Goal: Task Accomplishment & Management: Use online tool/utility

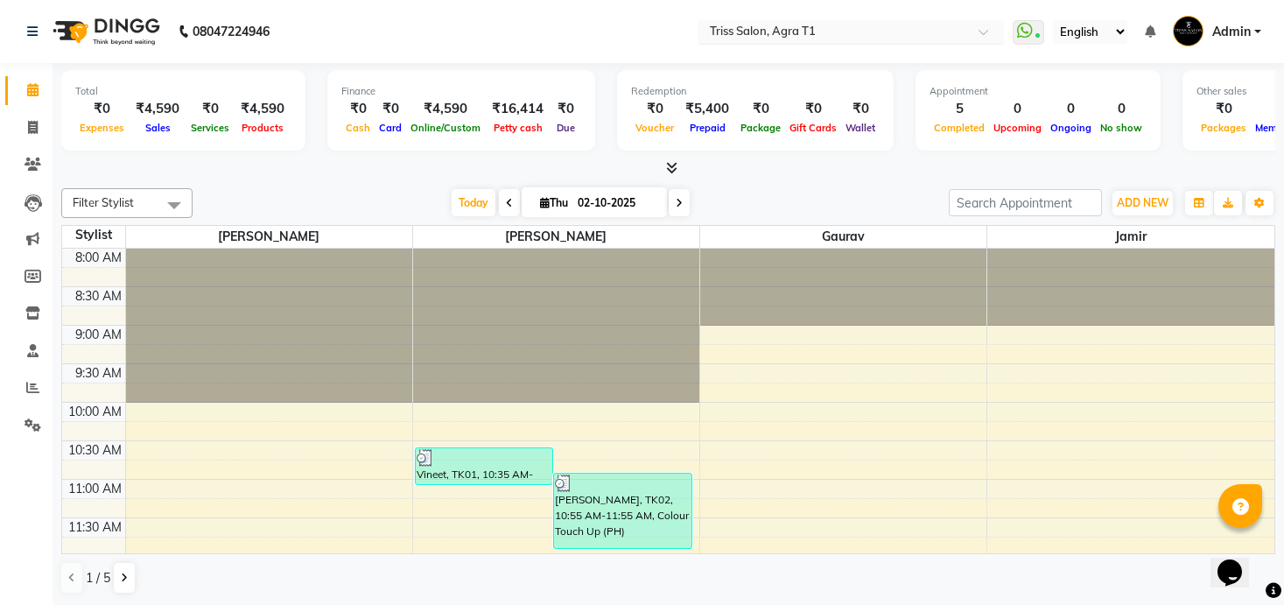
click at [826, 27] on input "text" at bounding box center [833, 34] width 254 height 18
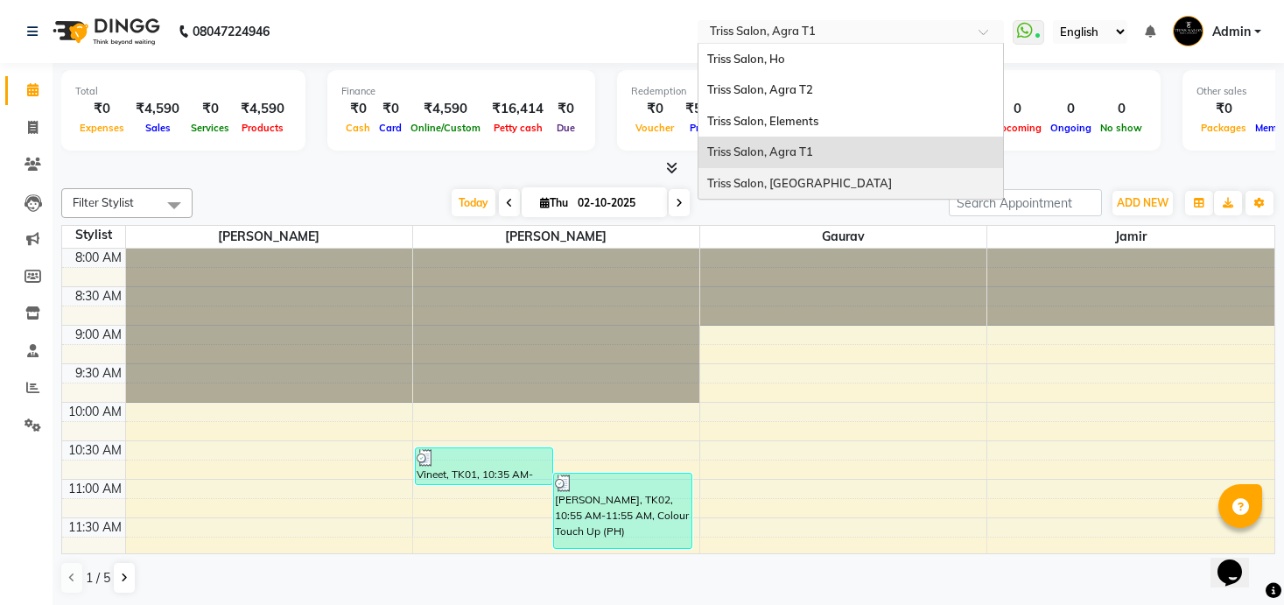
click at [813, 170] on div "Triss Salon, [GEOGRAPHIC_DATA]" at bounding box center [850, 184] width 305 height 32
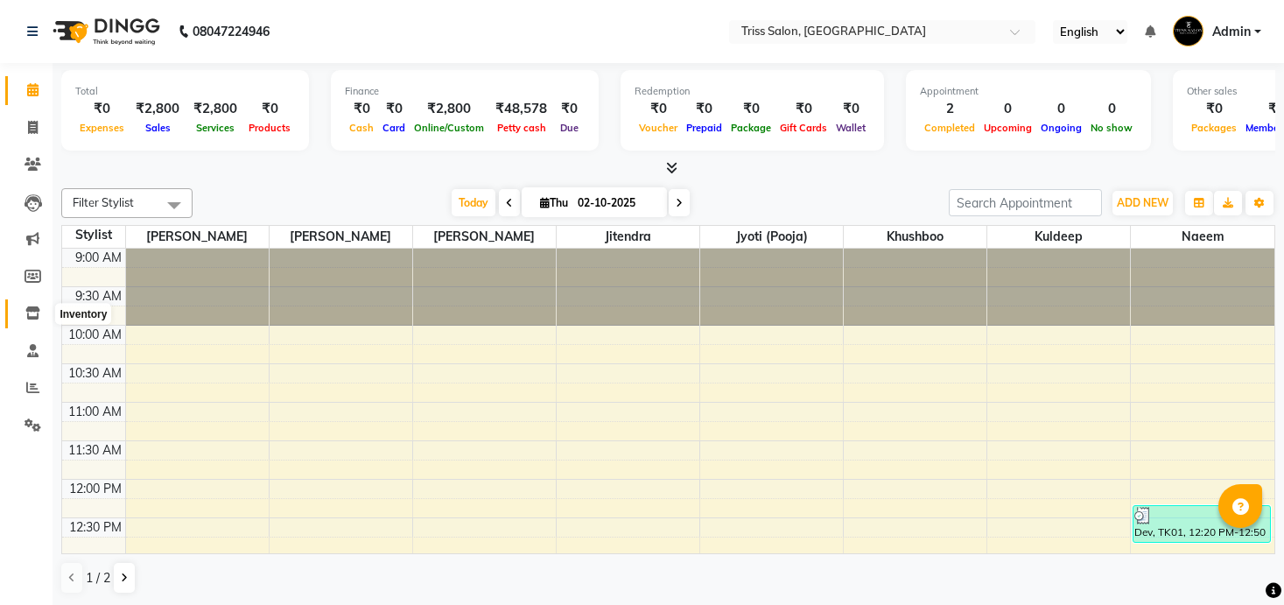
click at [29, 313] on icon at bounding box center [32, 312] width 15 height 13
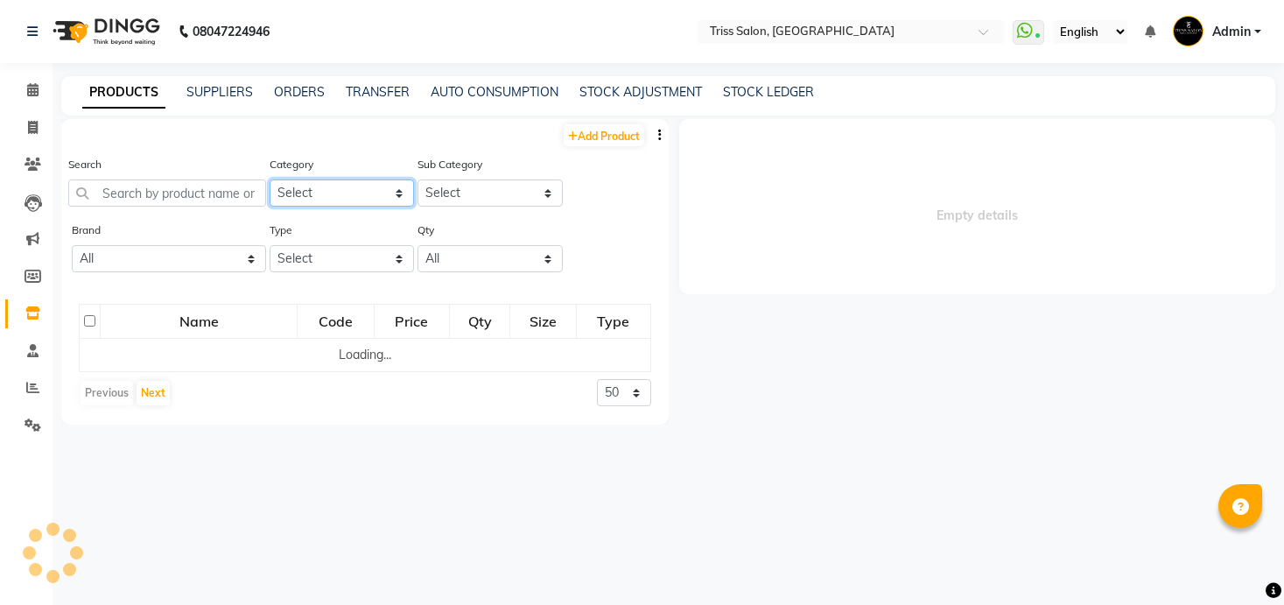
click at [321, 200] on select "Select PH [PERSON_NAME] Moroccan Oil 3TenX K18 Schwarzkopf Mintree Kanpeki Thal…" at bounding box center [342, 192] width 144 height 27
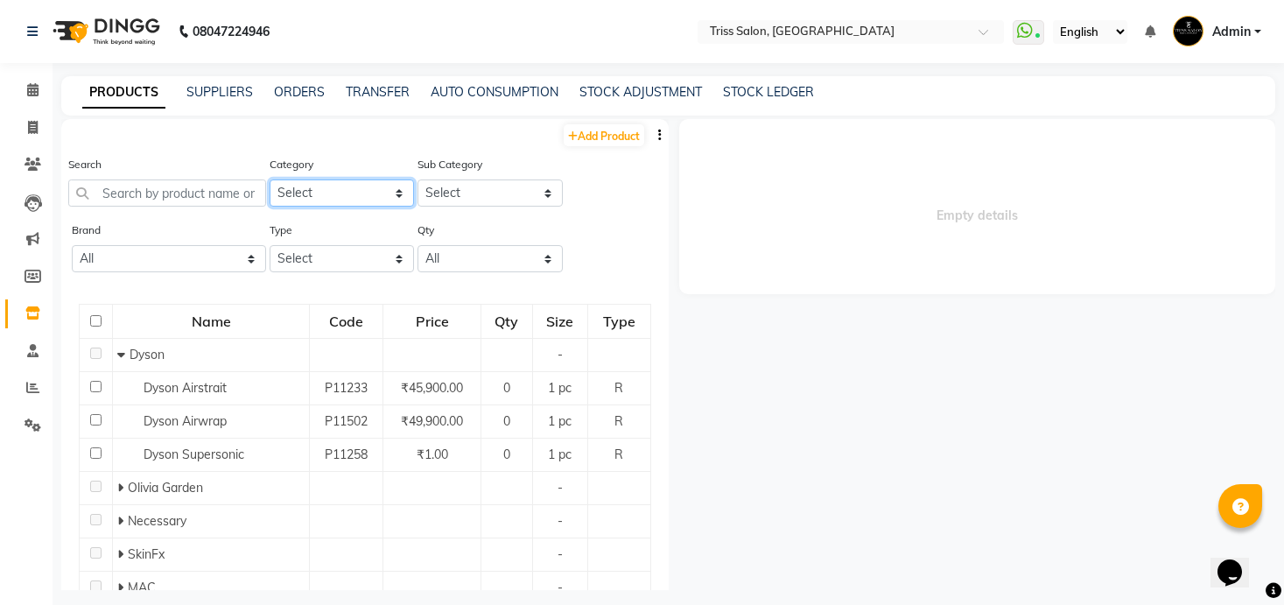
select select "367303450"
click at [270, 179] on select "Select PH [PERSON_NAME] Moroccan Oil 3TenX K18 Schwarzkopf Mintree Kanpeki Thal…" at bounding box center [342, 192] width 144 height 27
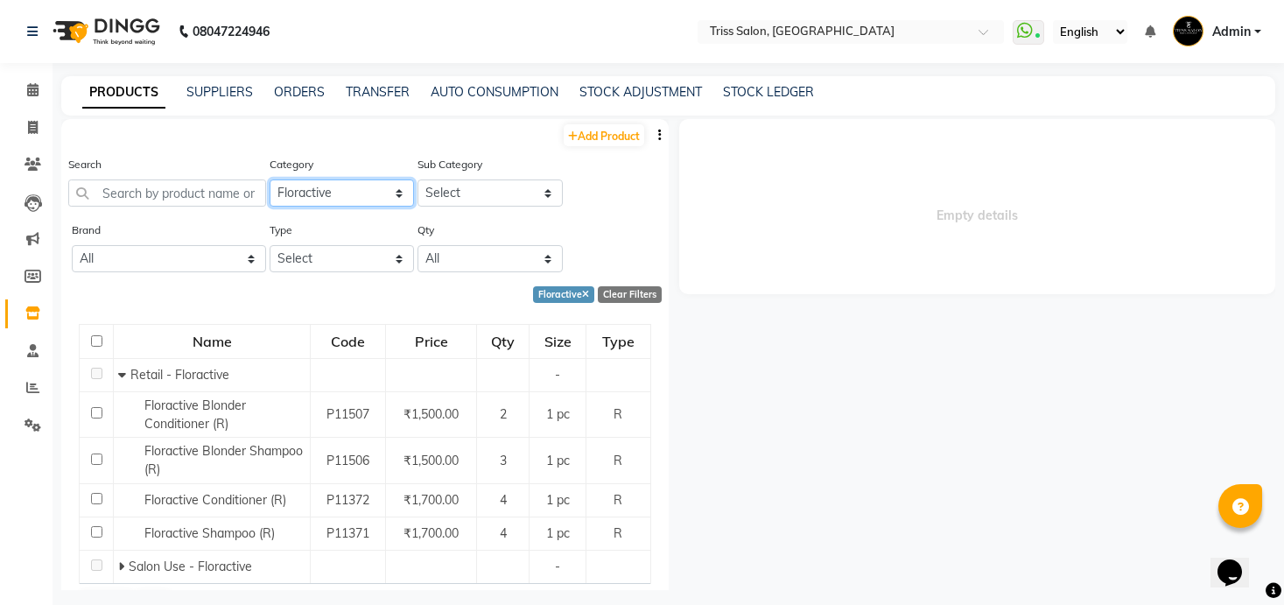
scroll to position [46, 0]
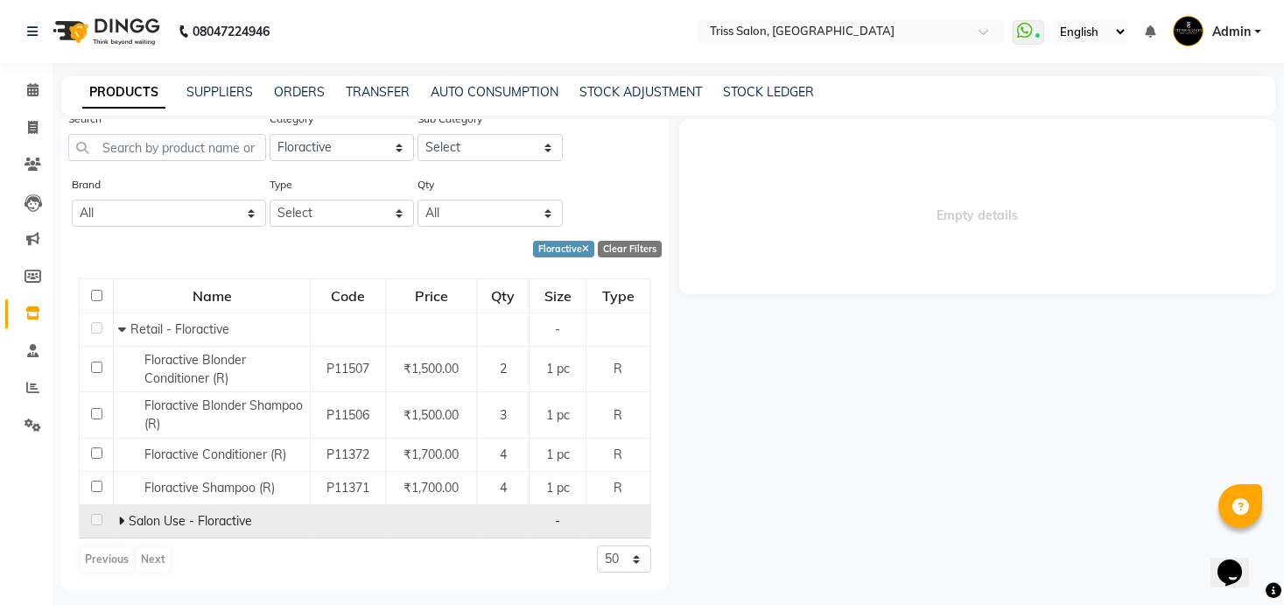
click at [122, 516] on icon at bounding box center [121, 521] width 6 height 12
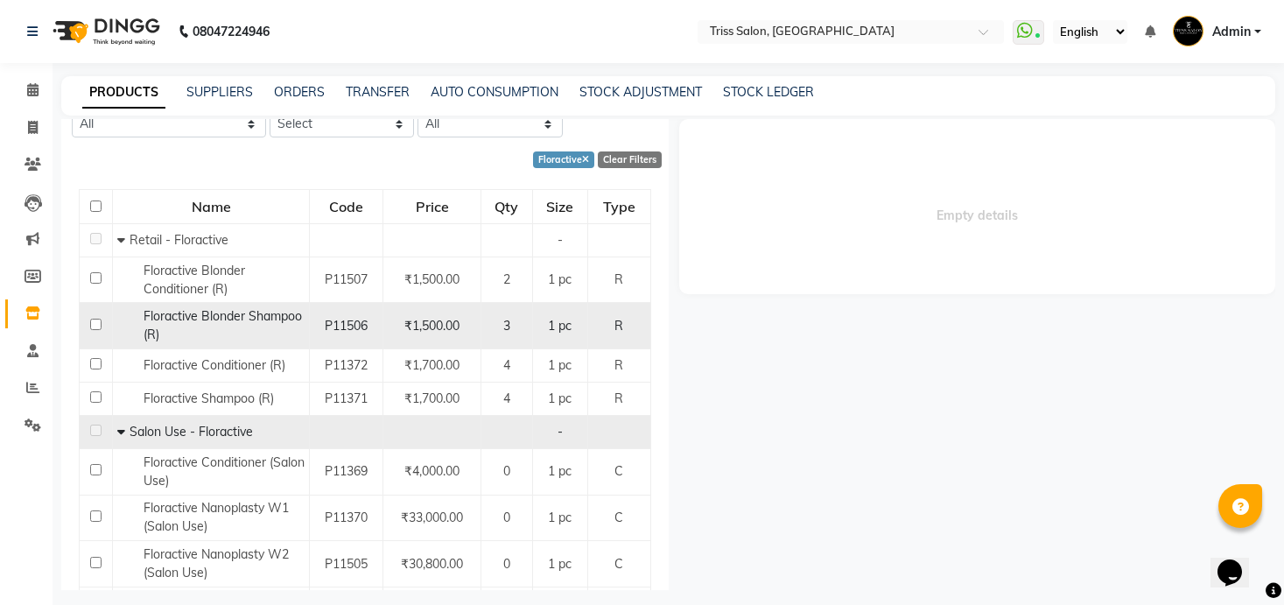
scroll to position [133, 0]
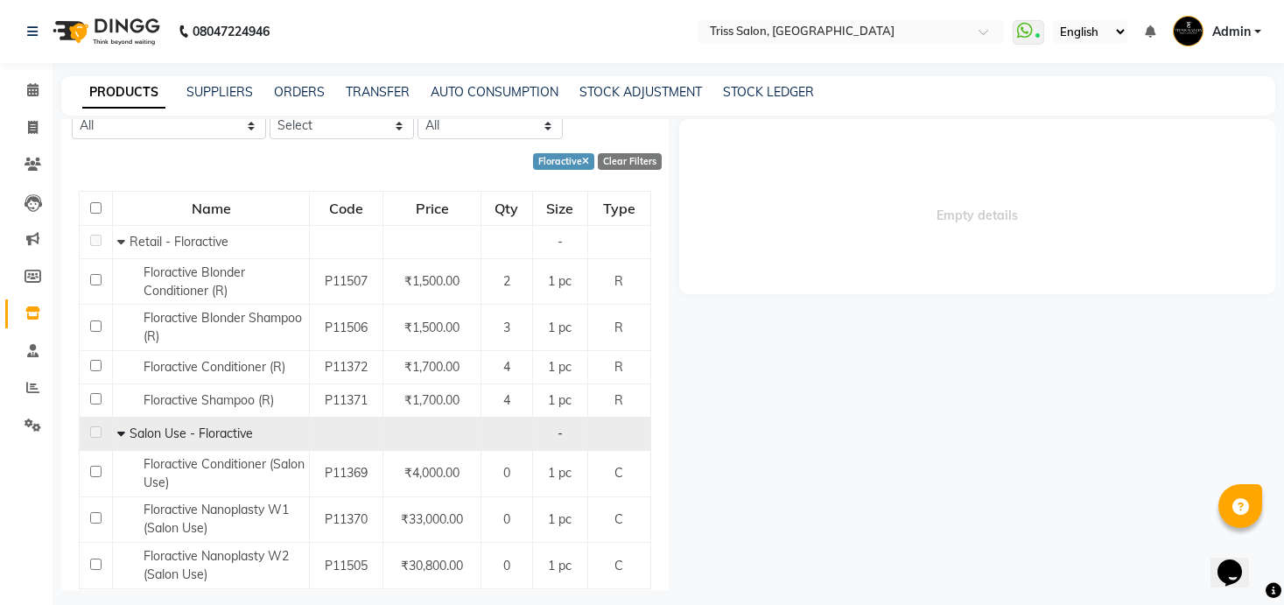
click at [95, 206] on input "checkbox" at bounding box center [95, 207] width 11 height 11
checkbox input "true"
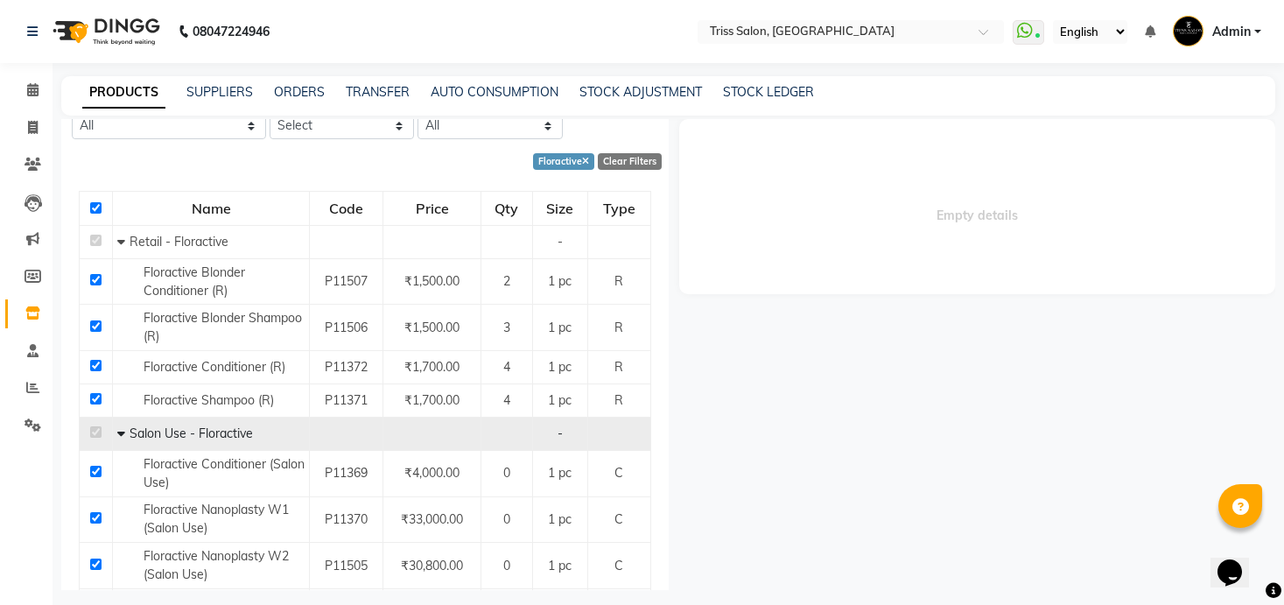
checkbox input "true"
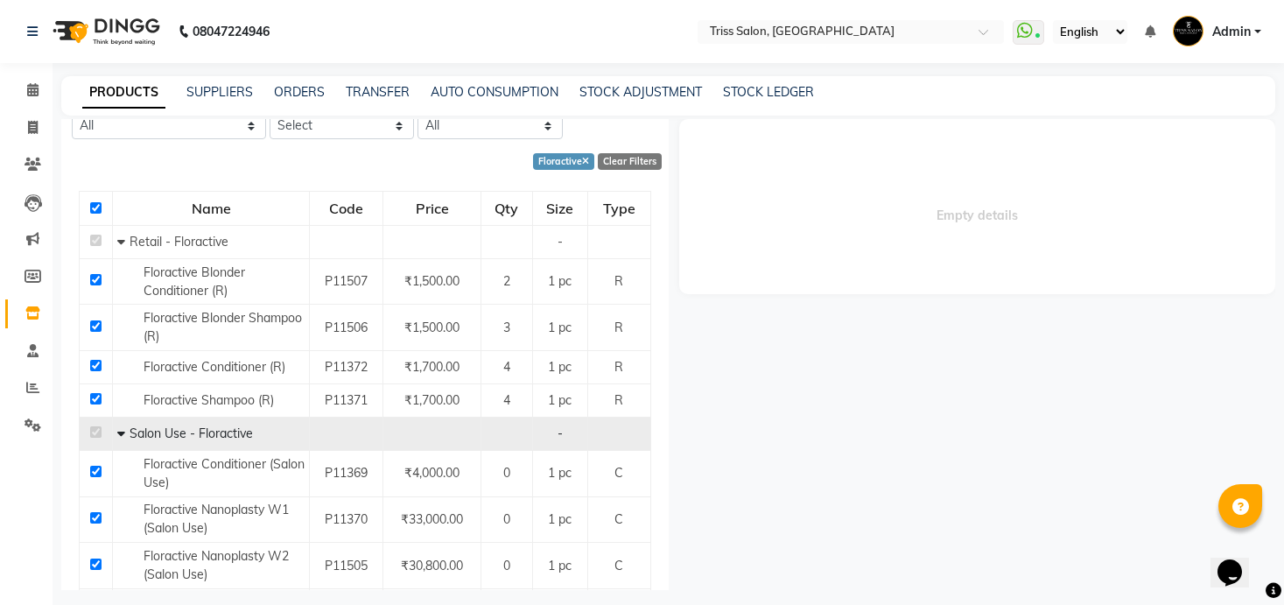
checkbox input "true"
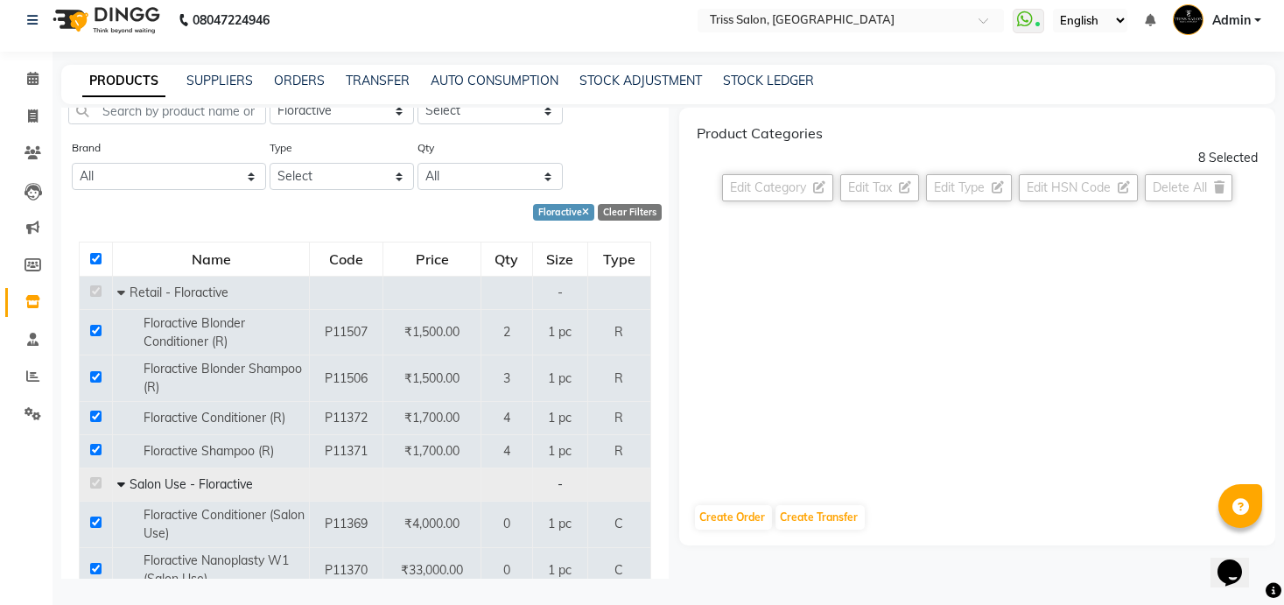
scroll to position [0, 0]
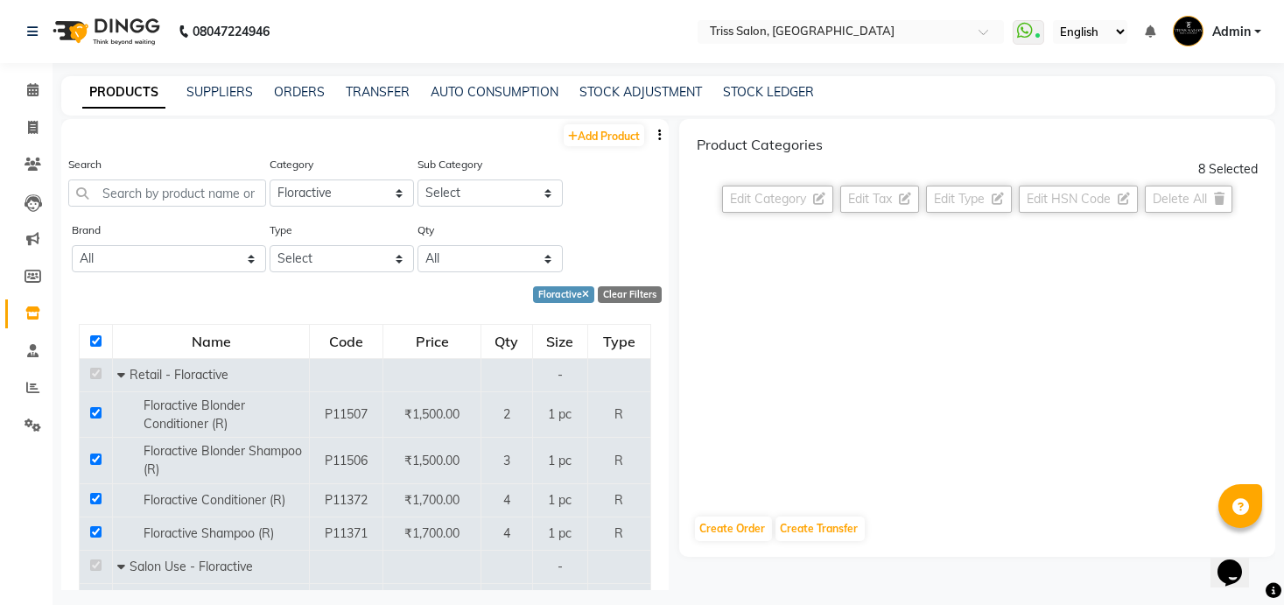
click at [658, 136] on icon "button" at bounding box center [660, 135] width 4 height 12
click at [624, 150] on div "EXPORT" at bounding box center [604, 147] width 57 height 22
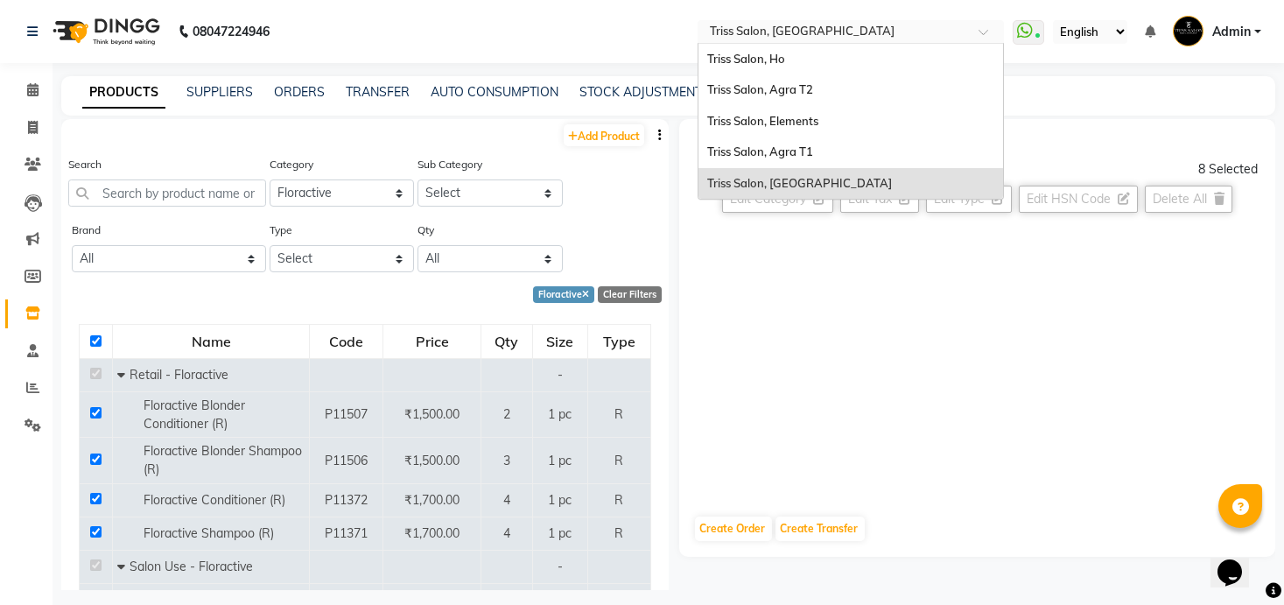
click at [839, 32] on input "text" at bounding box center [833, 34] width 254 height 18
click at [818, 125] on span "Triss Salon, Elements" at bounding box center [762, 121] width 111 height 14
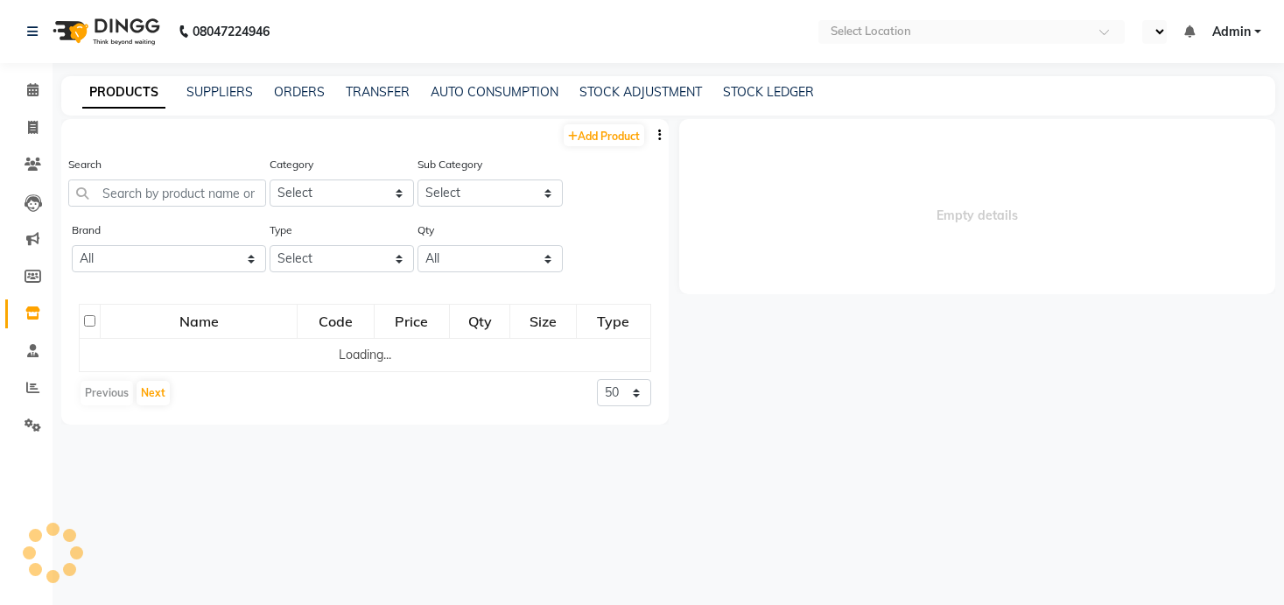
select select "en"
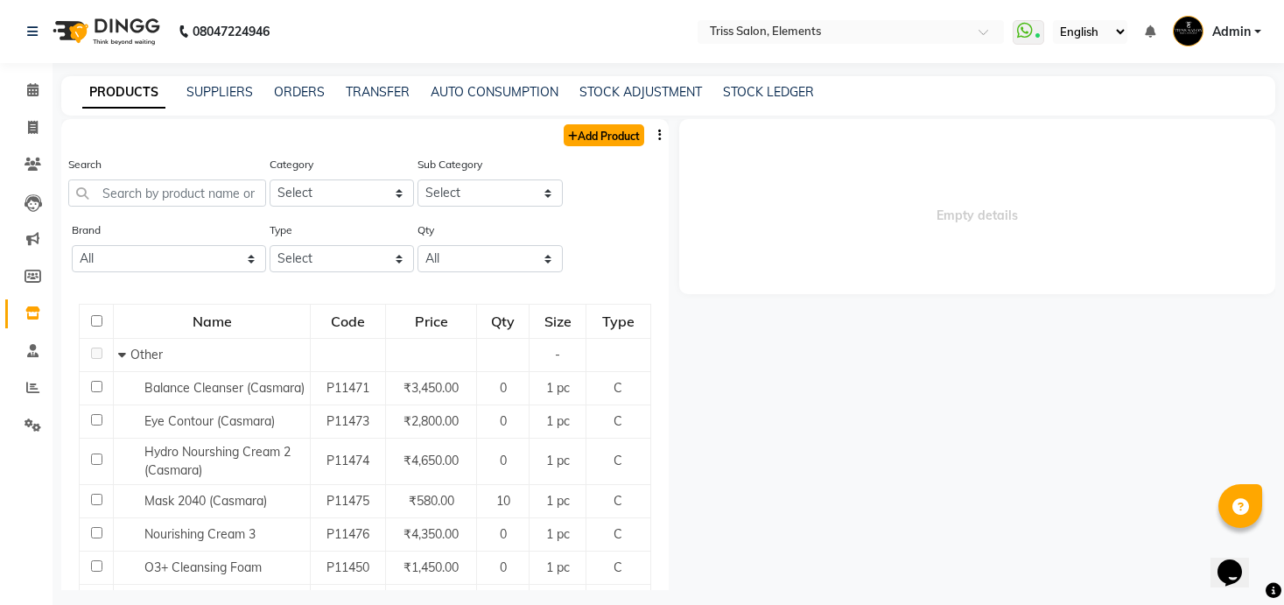
click at [629, 132] on link "Add Product" at bounding box center [604, 135] width 81 height 22
select select "true"
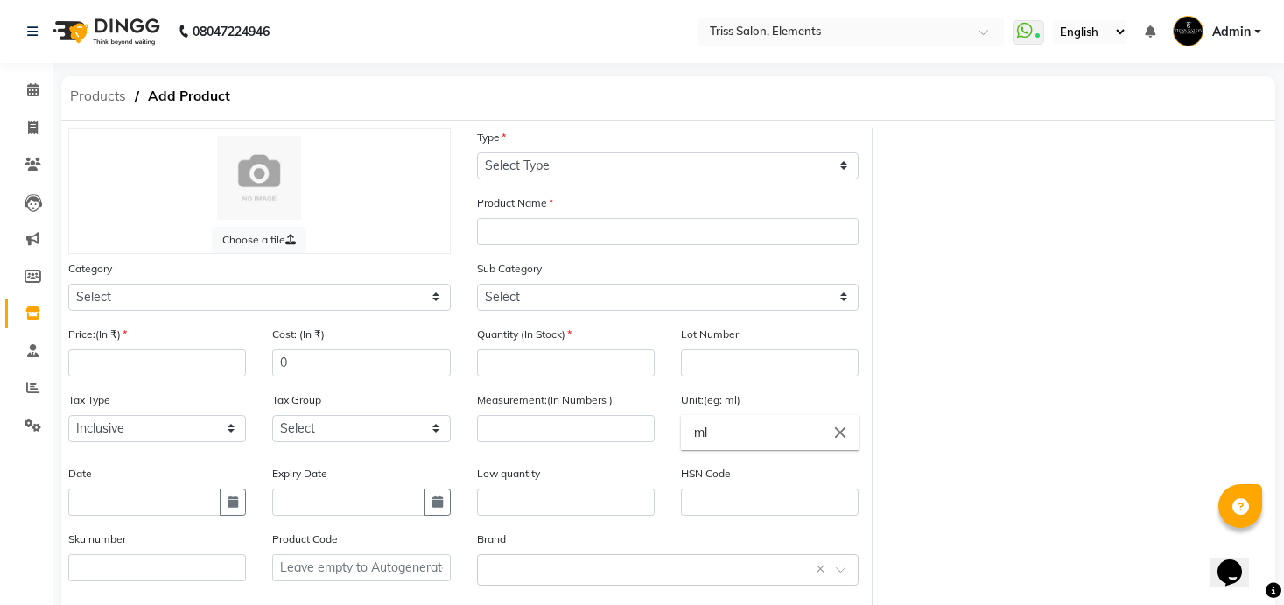
click at [85, 92] on span "Products" at bounding box center [98, 97] width 74 height 32
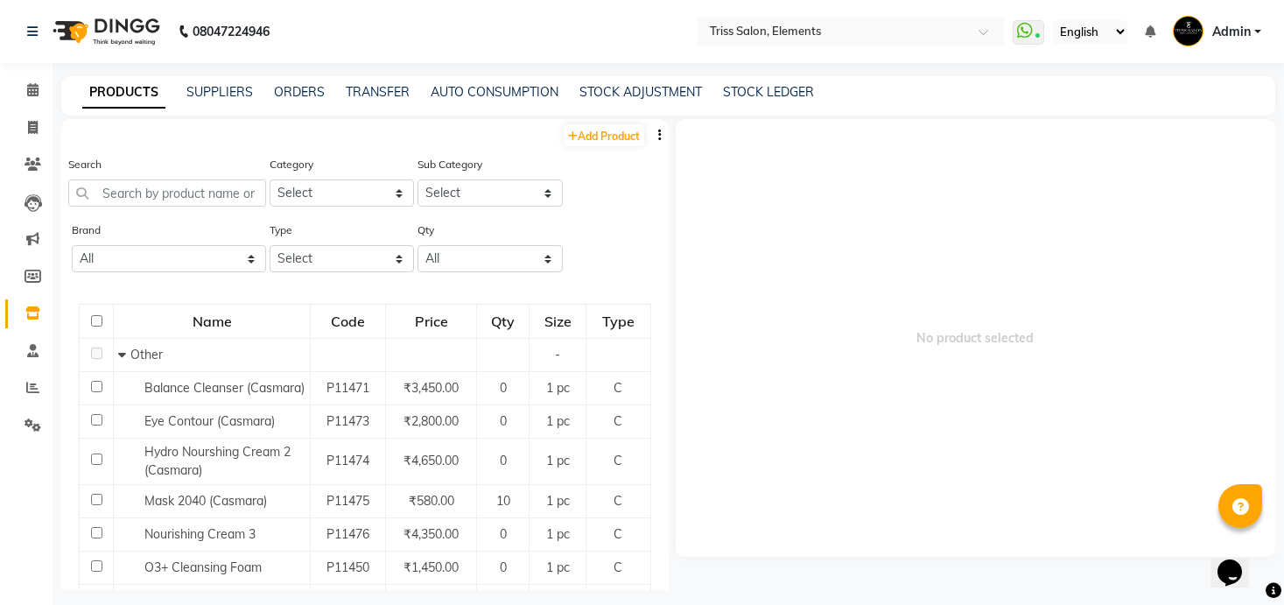
click at [659, 134] on icon "button" at bounding box center [660, 135] width 4 height 12
click at [622, 123] on div "IMPORT" at bounding box center [604, 125] width 57 height 22
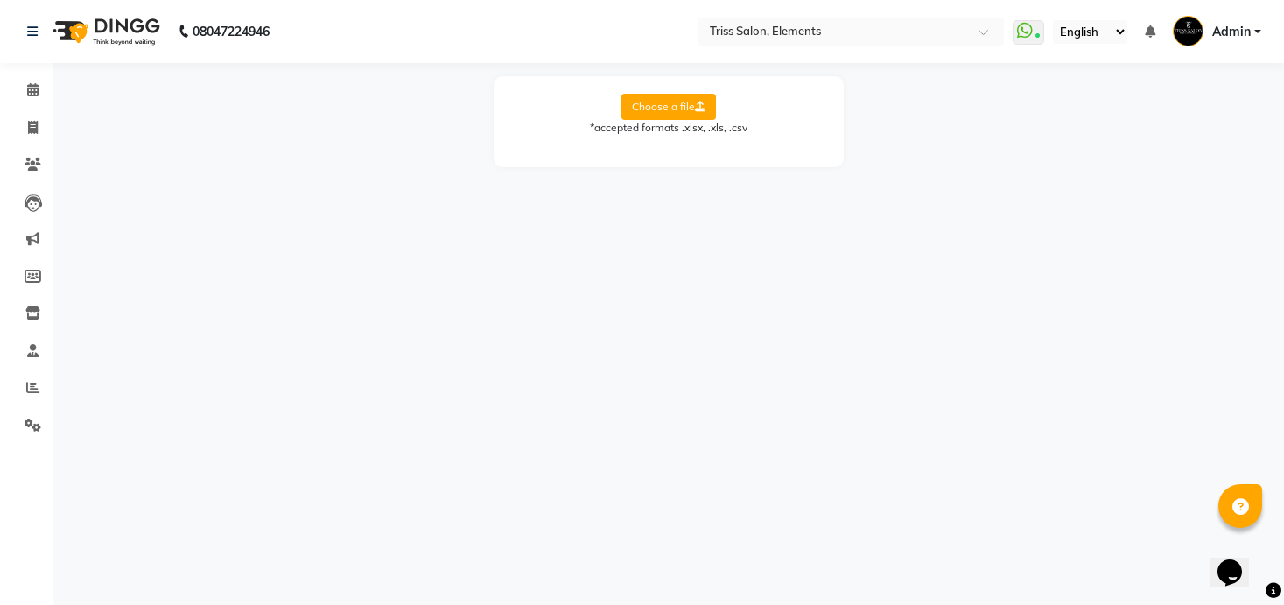
click at [666, 105] on label "Choose a file" at bounding box center [668, 107] width 95 height 26
click at [0, 0] on input "Choose a file" at bounding box center [0, 0] width 0 height 0
click at [723, 158] on select "Select Sheet Sheet1" at bounding box center [747, 163] width 131 height 27
select select "Sheet1"
click at [682, 150] on select "Select Sheet Sheet1" at bounding box center [747, 163] width 131 height 27
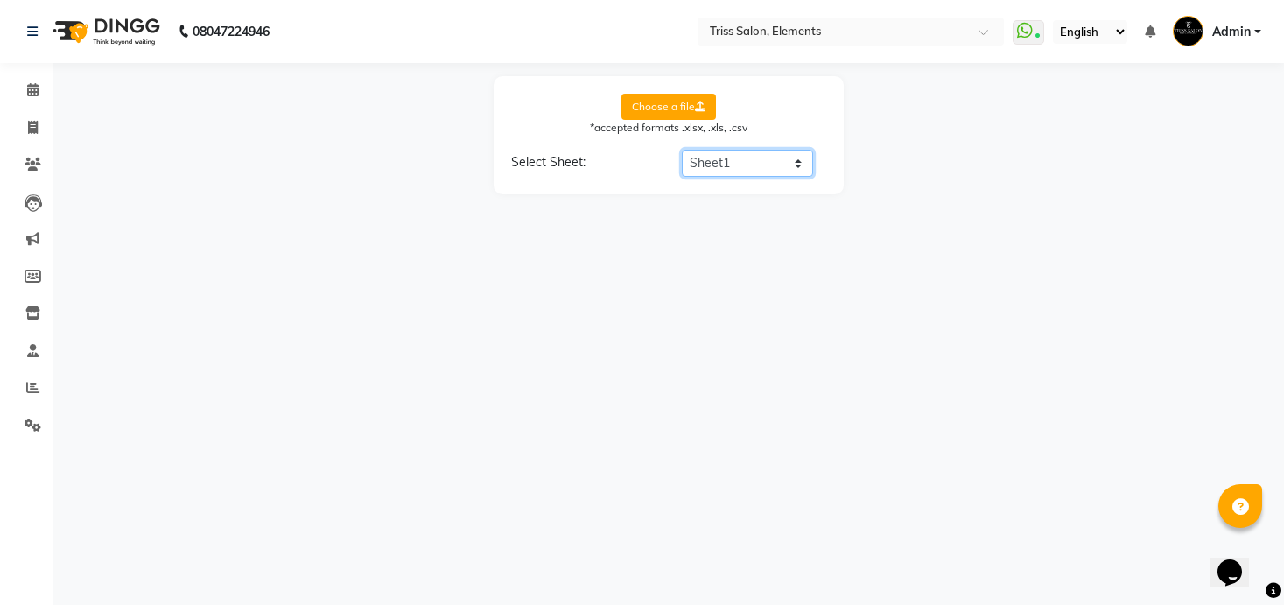
select select "product name"
select select "product code"
select select "product category"
select select "product sub-category"
select select "quantity"
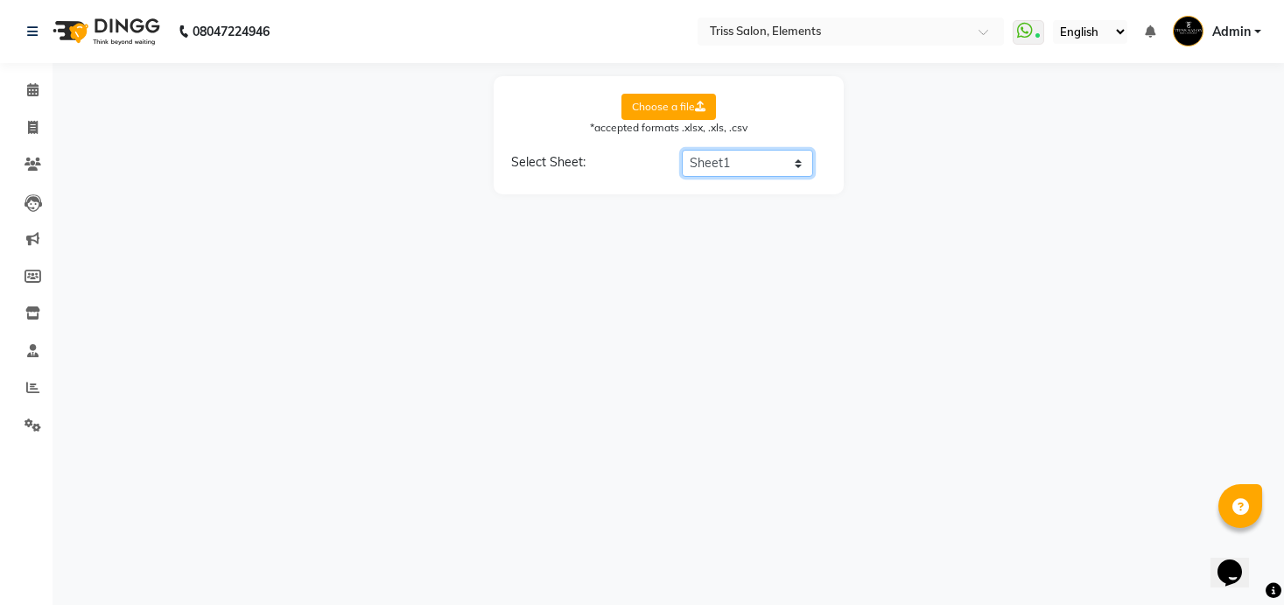
select select "price"
select select "cost"
select select "tax group"
select select "tax inclusive"
select select "size"
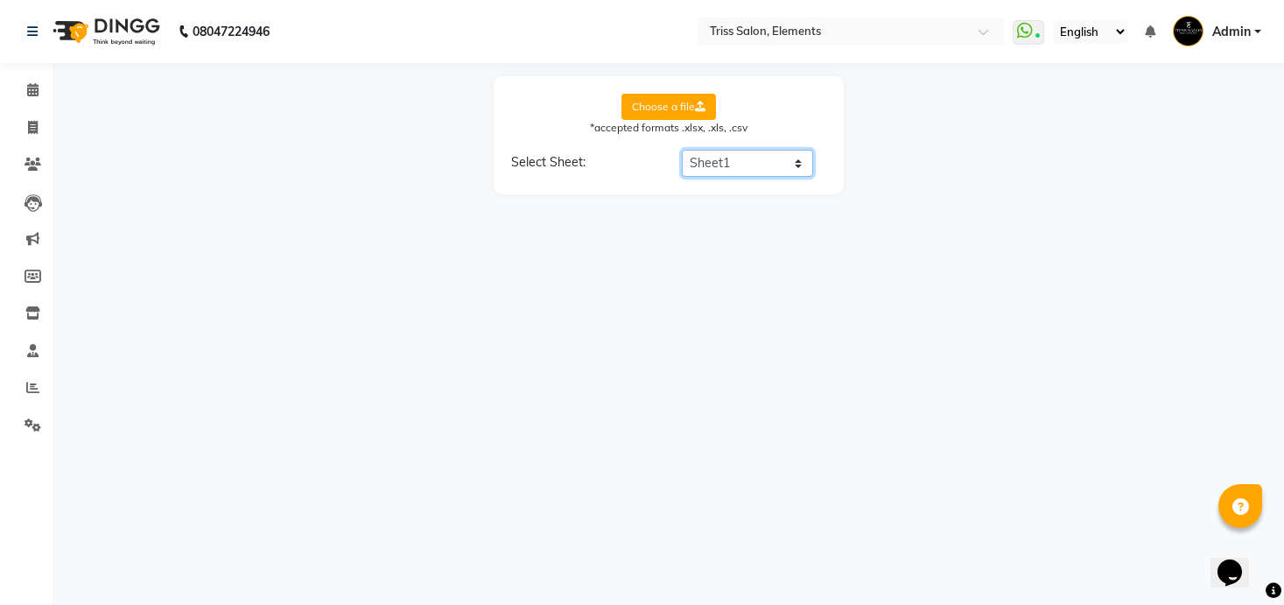
select select "unit"
select select "sku"
select select "brand"
select select "sac code"
select select "description"
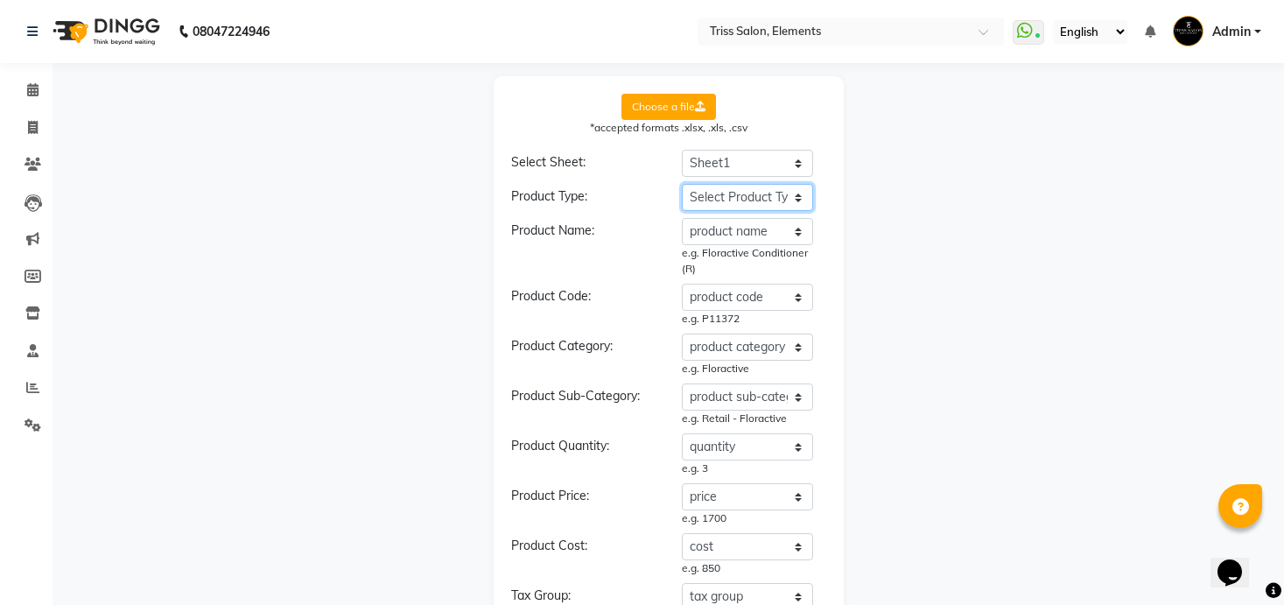
click at [752, 204] on select "Select Product Type product name product code product category product sub-cate…" at bounding box center [747, 197] width 131 height 27
select select "type"
click at [682, 184] on select "Select Product Type product name product code product category product sub-cate…" at bounding box center [747, 197] width 131 height 27
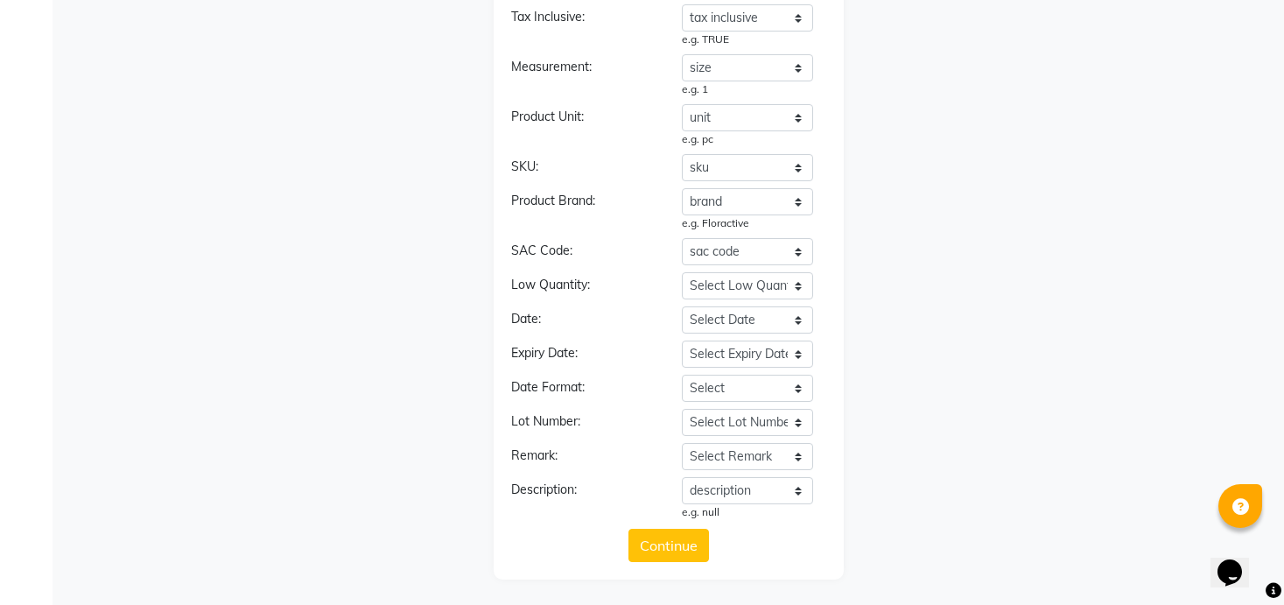
scroll to position [645, 0]
click at [656, 551] on button "Continue" at bounding box center [668, 544] width 81 height 33
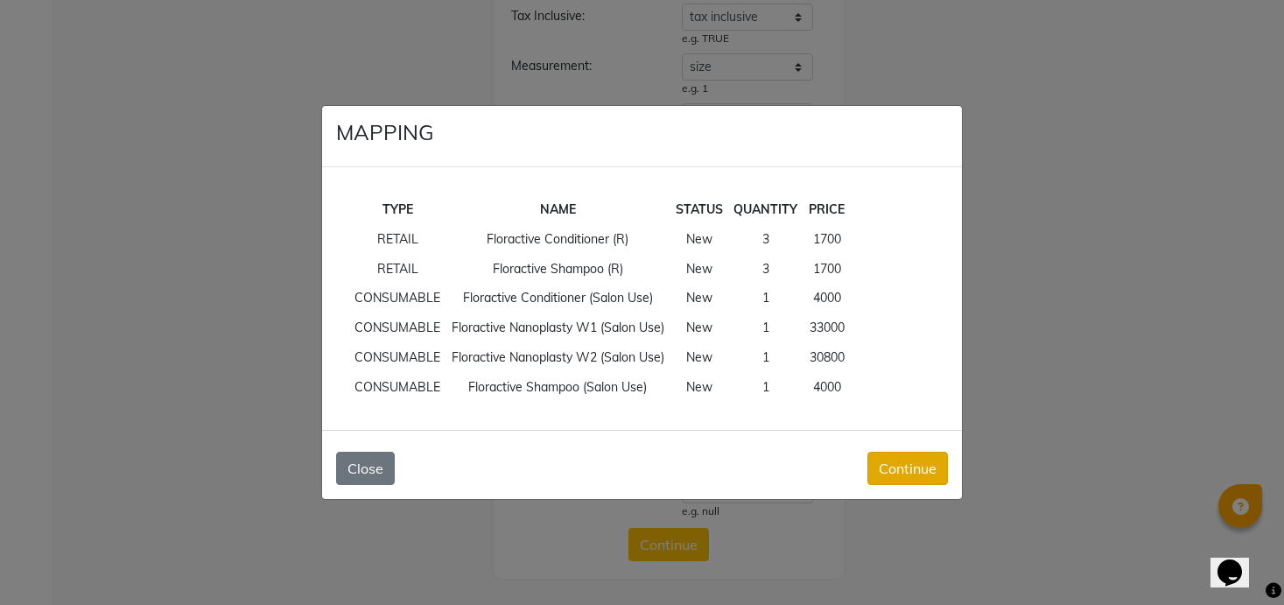
click at [905, 472] on button "Continue" at bounding box center [907, 468] width 81 height 33
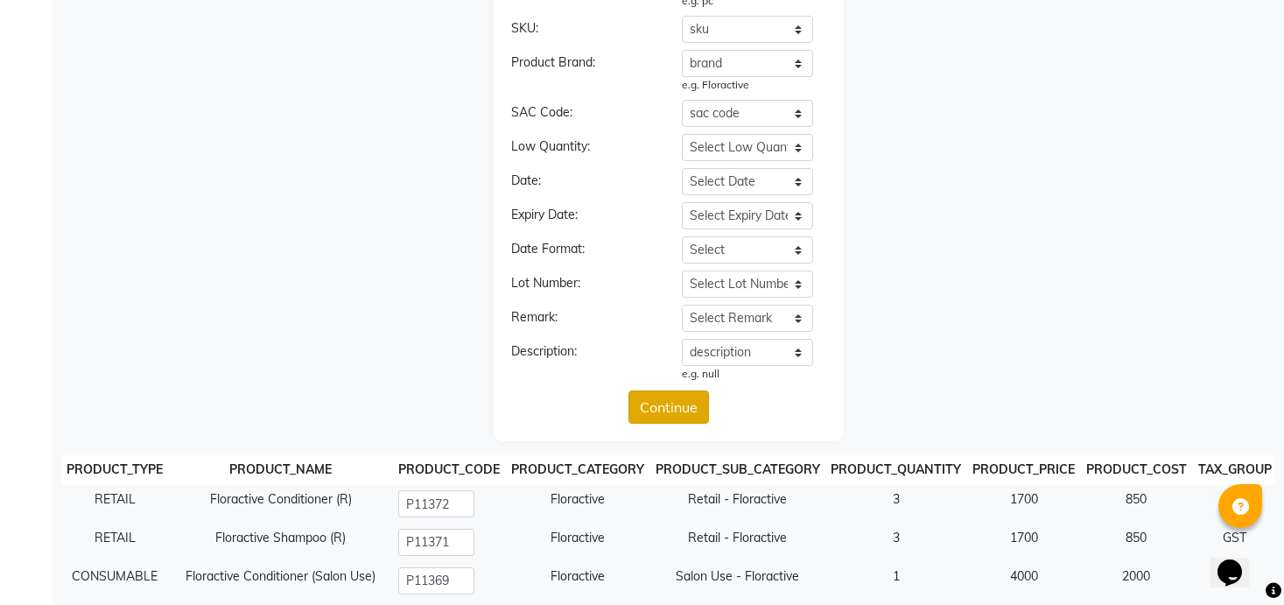
scroll to position [973, 0]
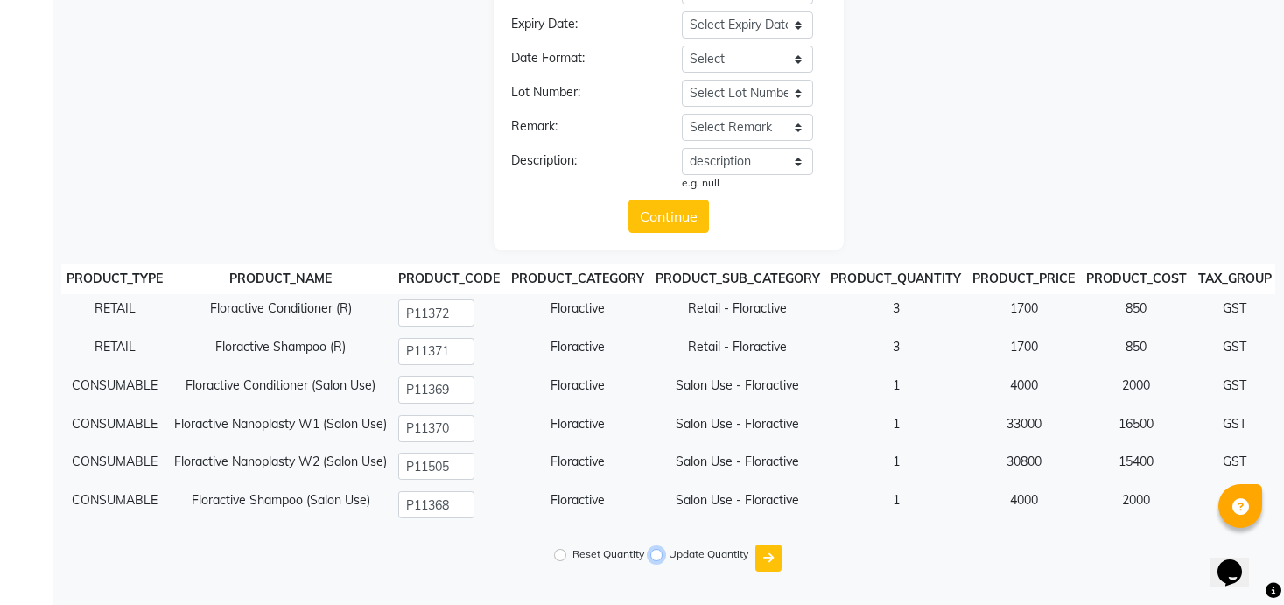
click at [653, 551] on input "Update Quantity" at bounding box center [656, 555] width 12 height 12
radio input "true"
click at [768, 557] on icon "submit" at bounding box center [768, 557] width 11 height 12
click at [670, 575] on div "Reset Quantity Update Quantity" at bounding box center [668, 557] width 1214 height 41
click at [670, 582] on button "Upload" at bounding box center [668, 595] width 85 height 33
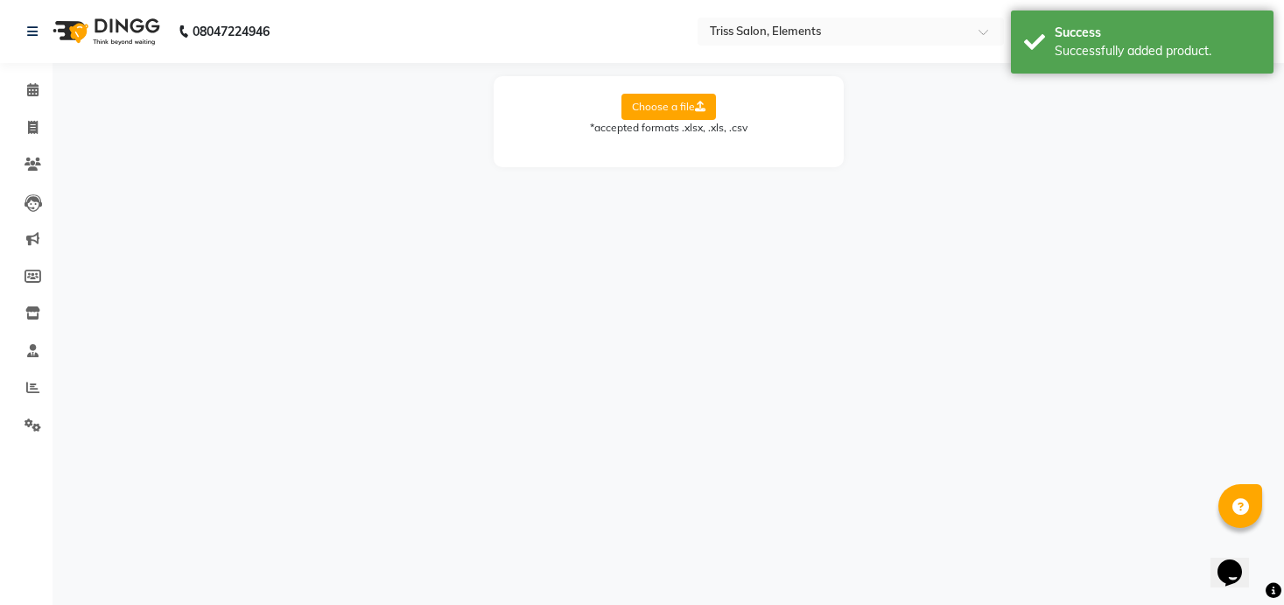
scroll to position [0, 0]
click at [32, 312] on icon at bounding box center [32, 312] width 15 height 13
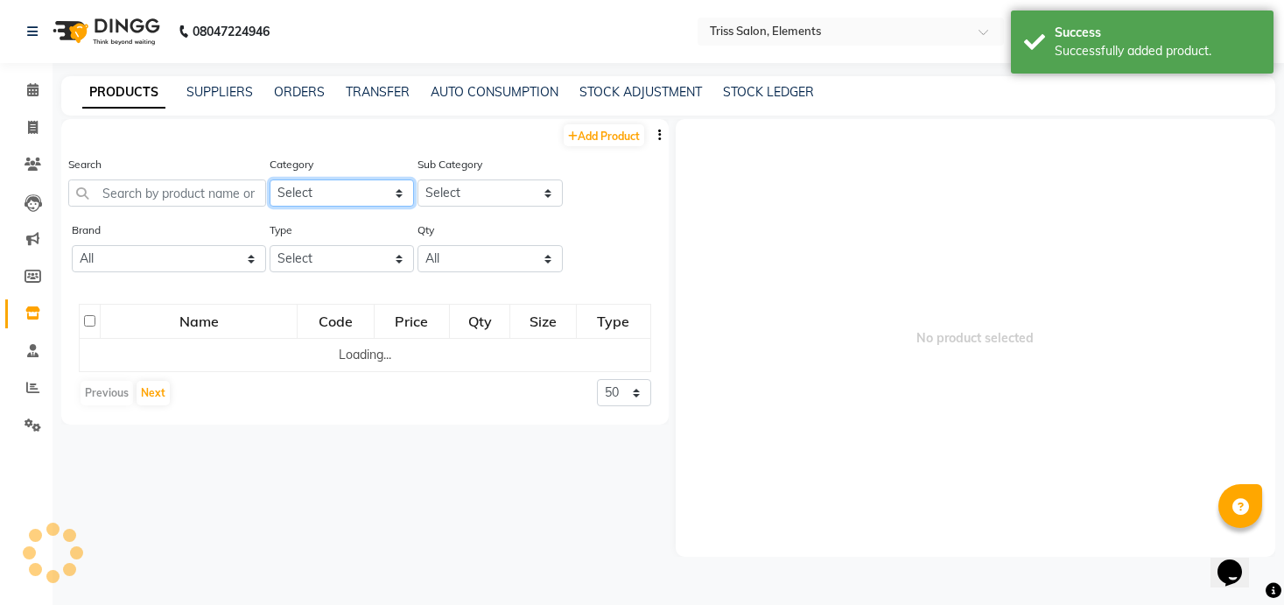
click at [309, 189] on select "Select PH [PERSON_NAME] Moroccan Oil 3TenX K18 Schwarzkopf Mintree Kanpeki Thal…" at bounding box center [342, 192] width 144 height 27
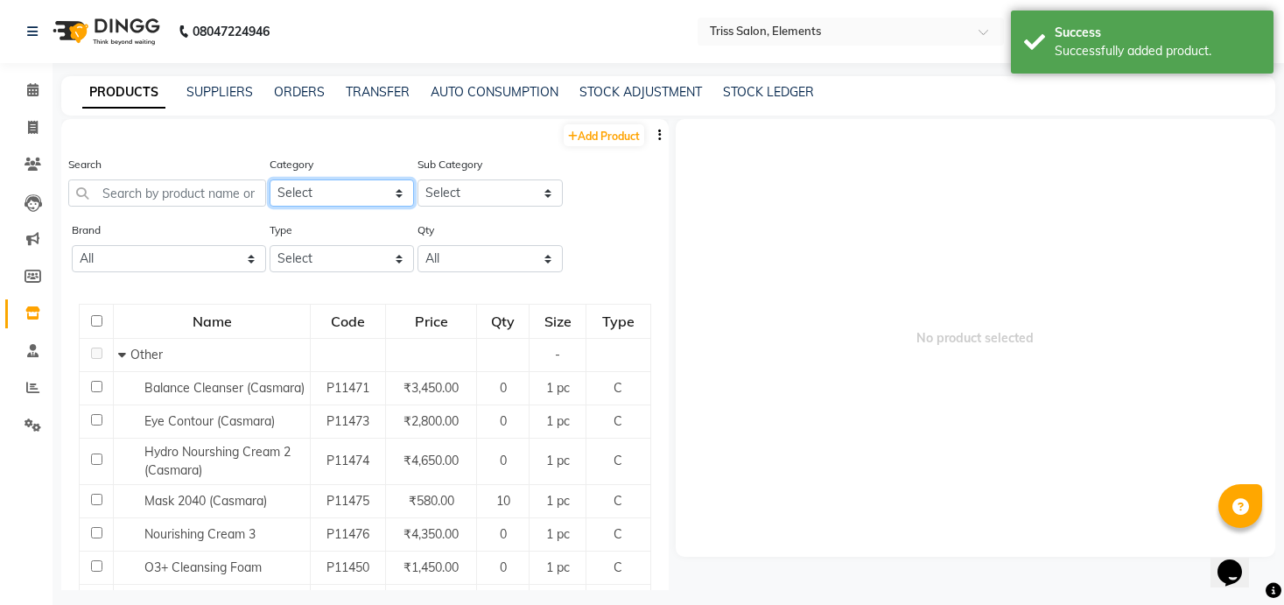
select select "367303450"
click at [270, 179] on select "Select PH [PERSON_NAME] Moroccan Oil 3TenX K18 Schwarzkopf Mintree Kanpeki Thal…" at bounding box center [342, 192] width 144 height 27
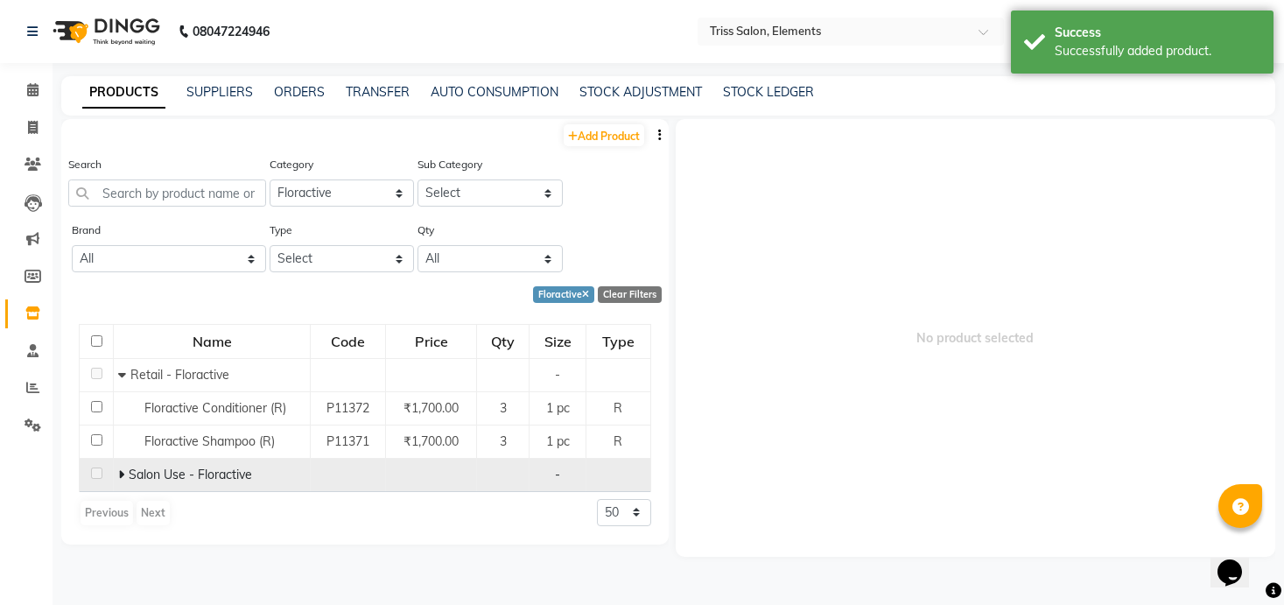
click at [120, 471] on icon at bounding box center [121, 474] width 6 height 12
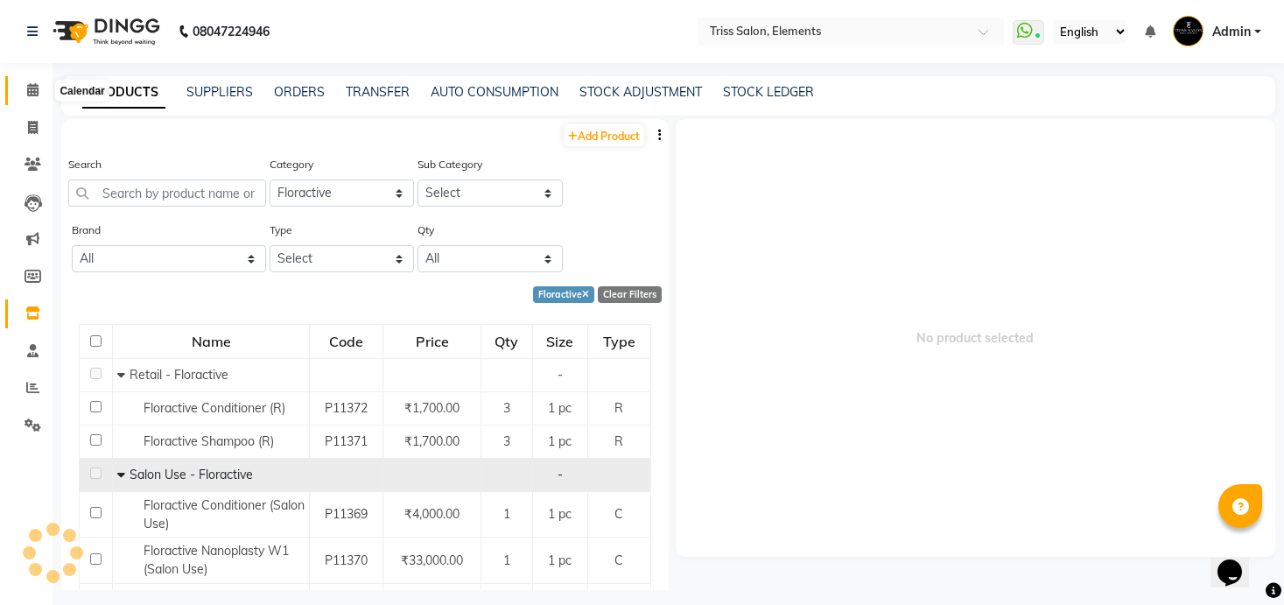
click at [41, 89] on span at bounding box center [33, 91] width 31 height 20
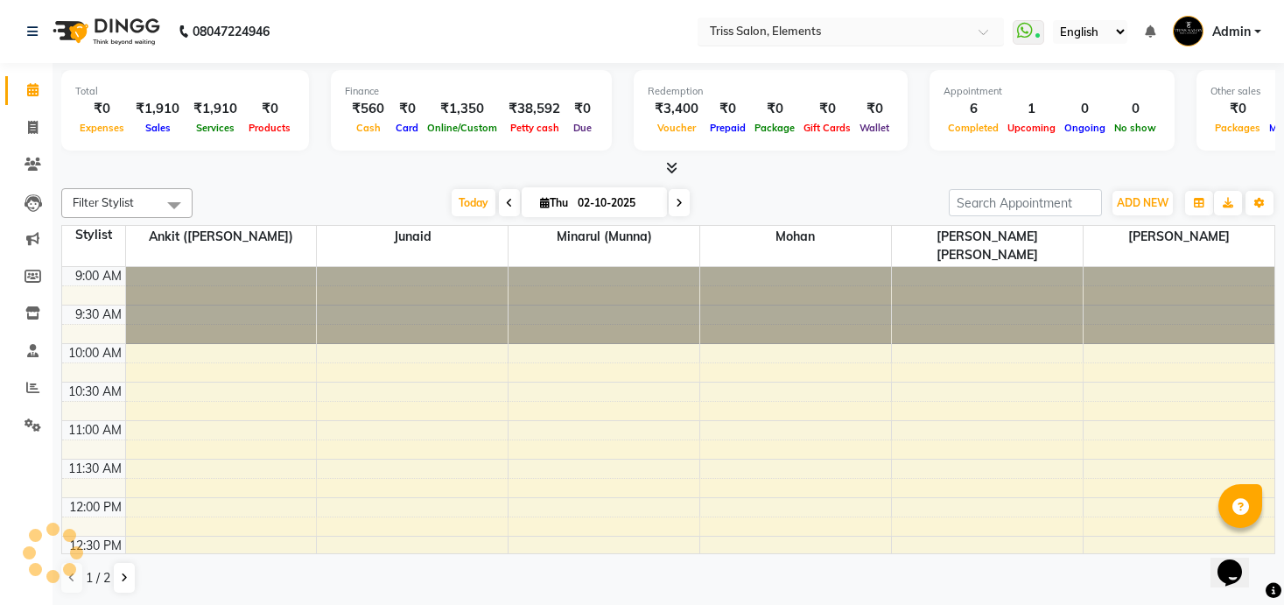
click at [723, 32] on input "text" at bounding box center [833, 31] width 254 height 18
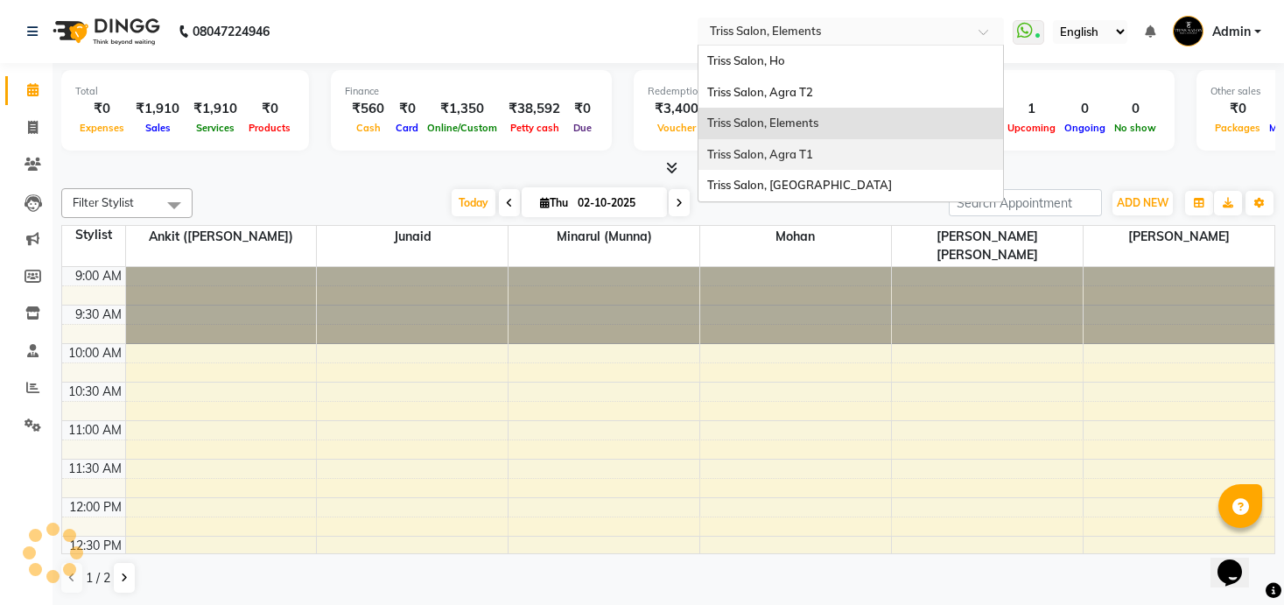
click at [762, 157] on span "Triss Salon, Agra T1" at bounding box center [760, 154] width 106 height 14
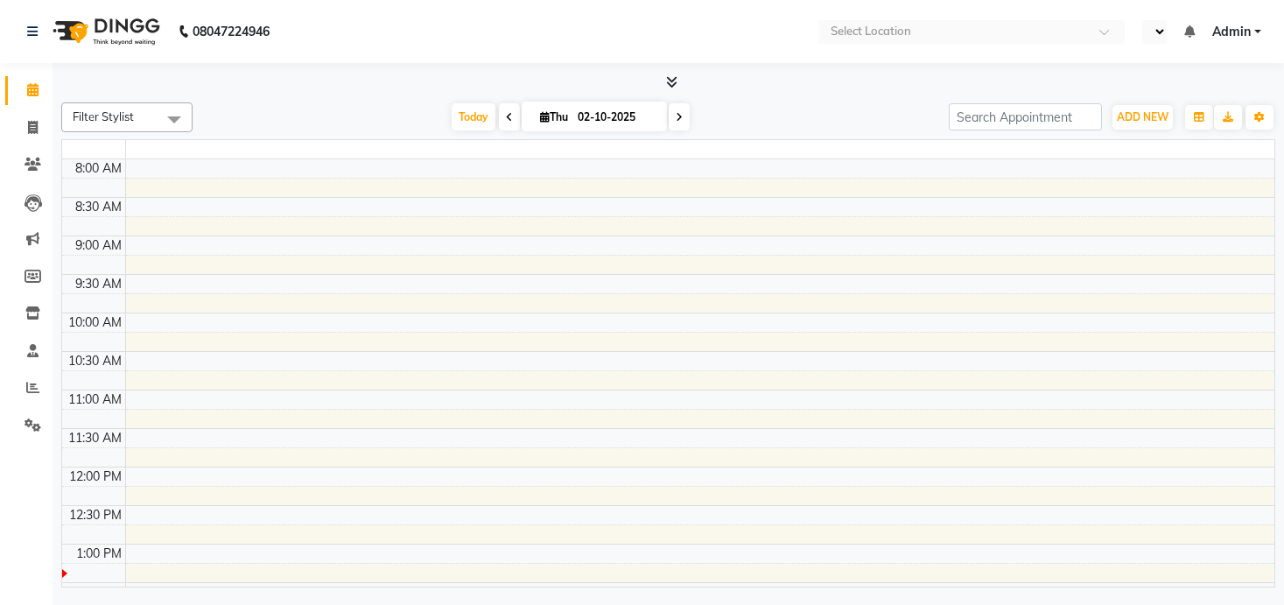
select select "en"
